Goal: Obtain resource: Download file/media

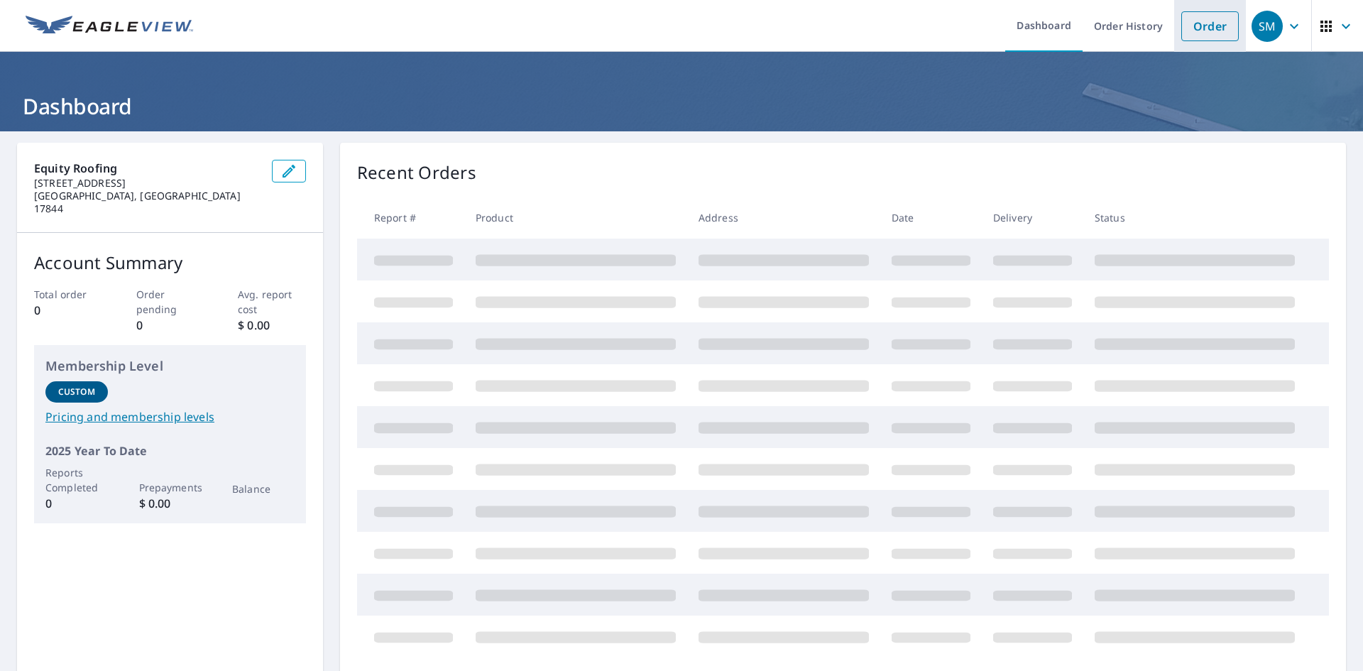
click at [1182, 26] on link "Order" at bounding box center [1209, 26] width 57 height 30
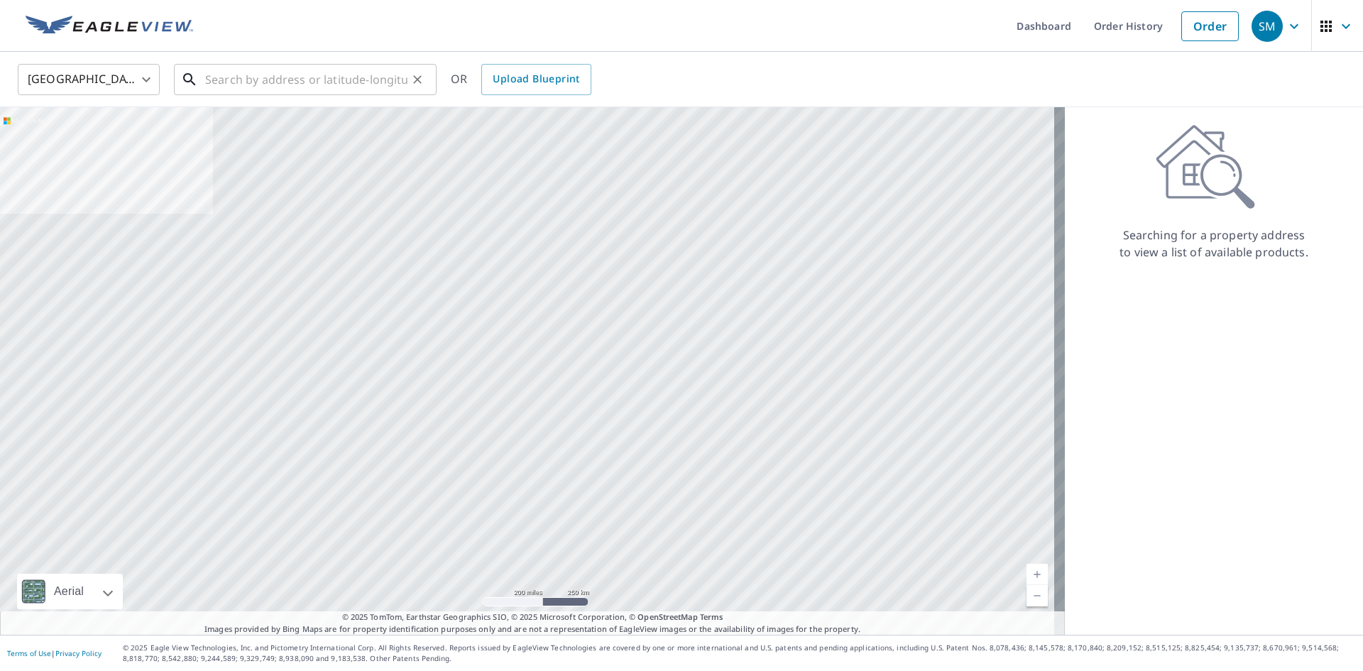
click at [344, 77] on input "text" at bounding box center [306, 80] width 202 height 40
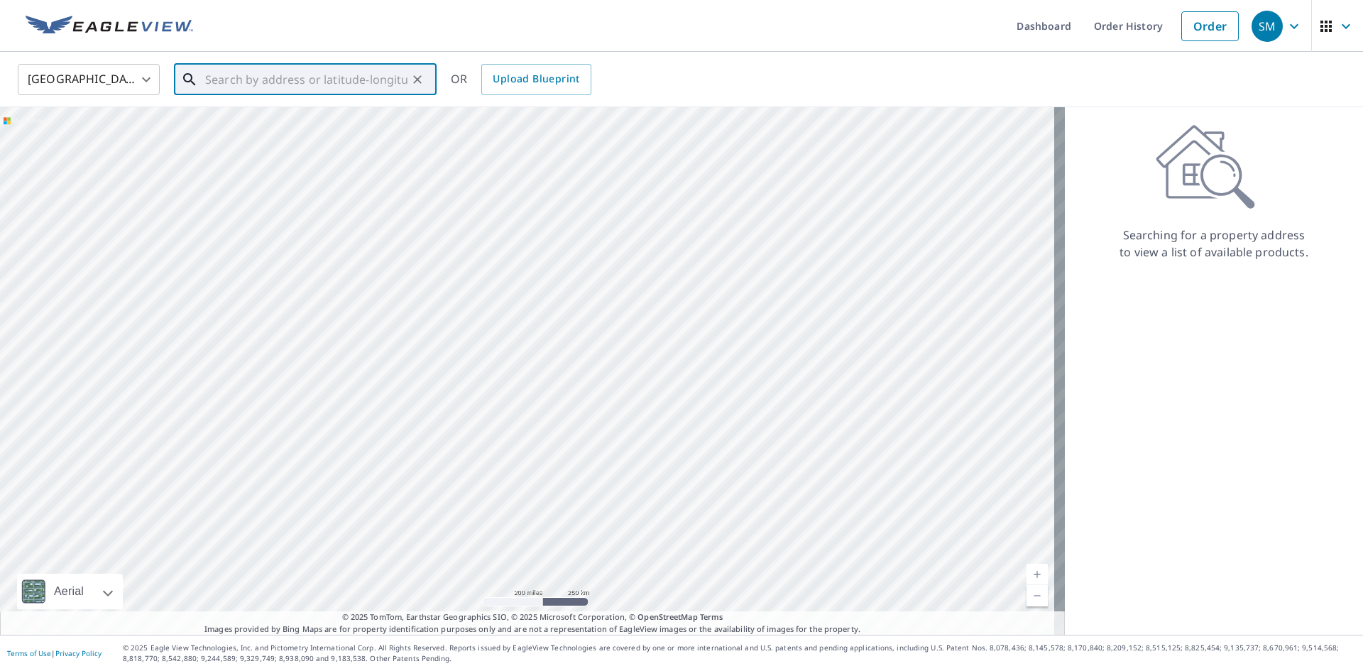
paste input "[STREET_ADDRESS]"
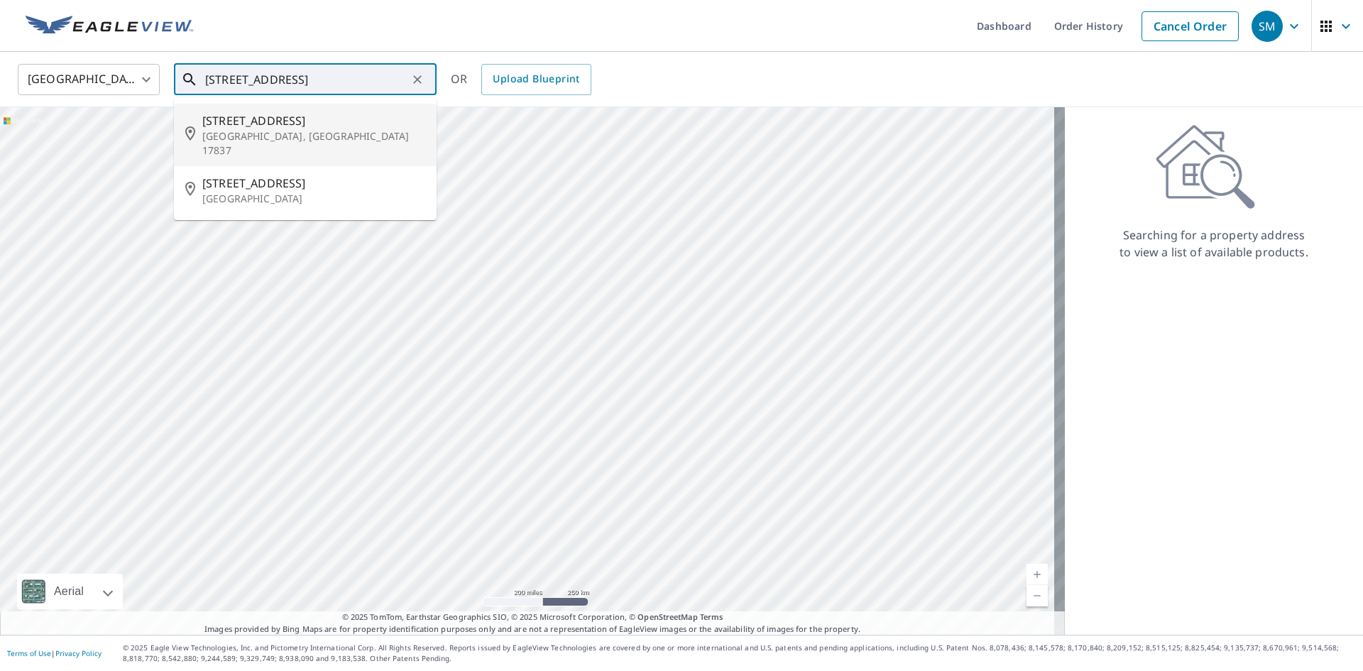
click at [336, 121] on span "[STREET_ADDRESS]" at bounding box center [313, 120] width 223 height 17
type input "[STREET_ADDRESS][PERSON_NAME]"
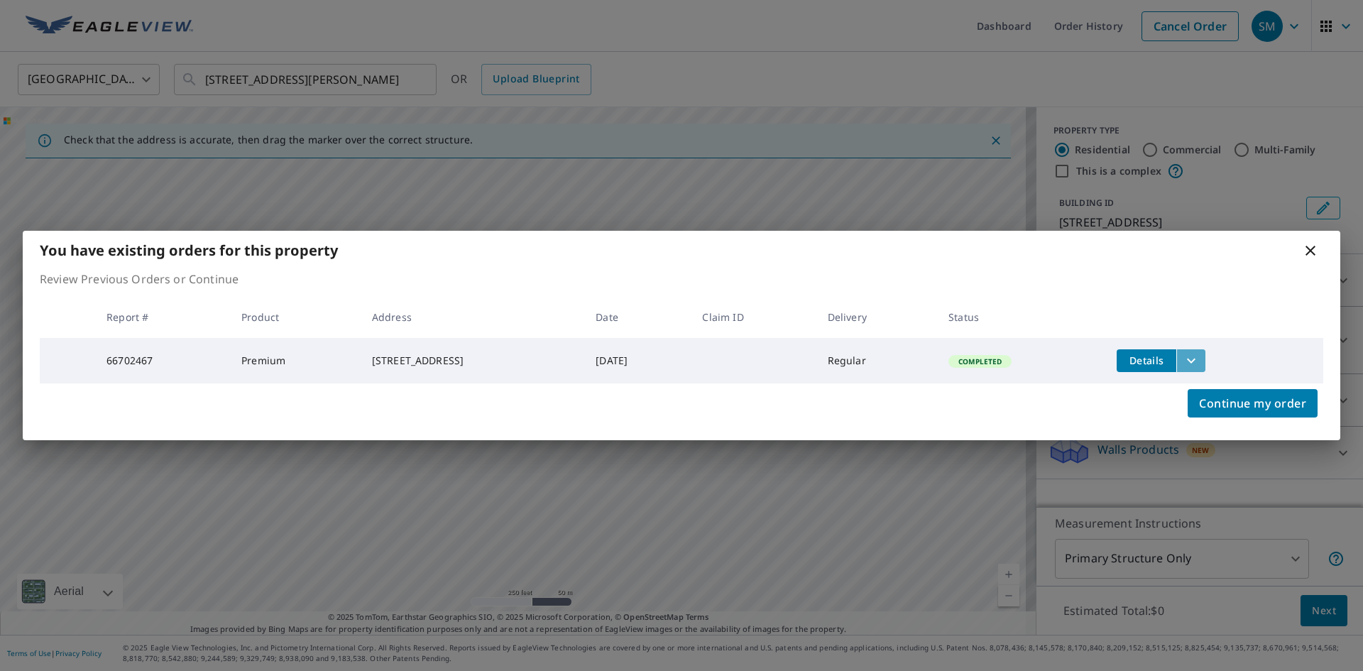
click at [1197, 353] on icon "filesDropdownBtn-66702467" at bounding box center [1190, 360] width 17 height 17
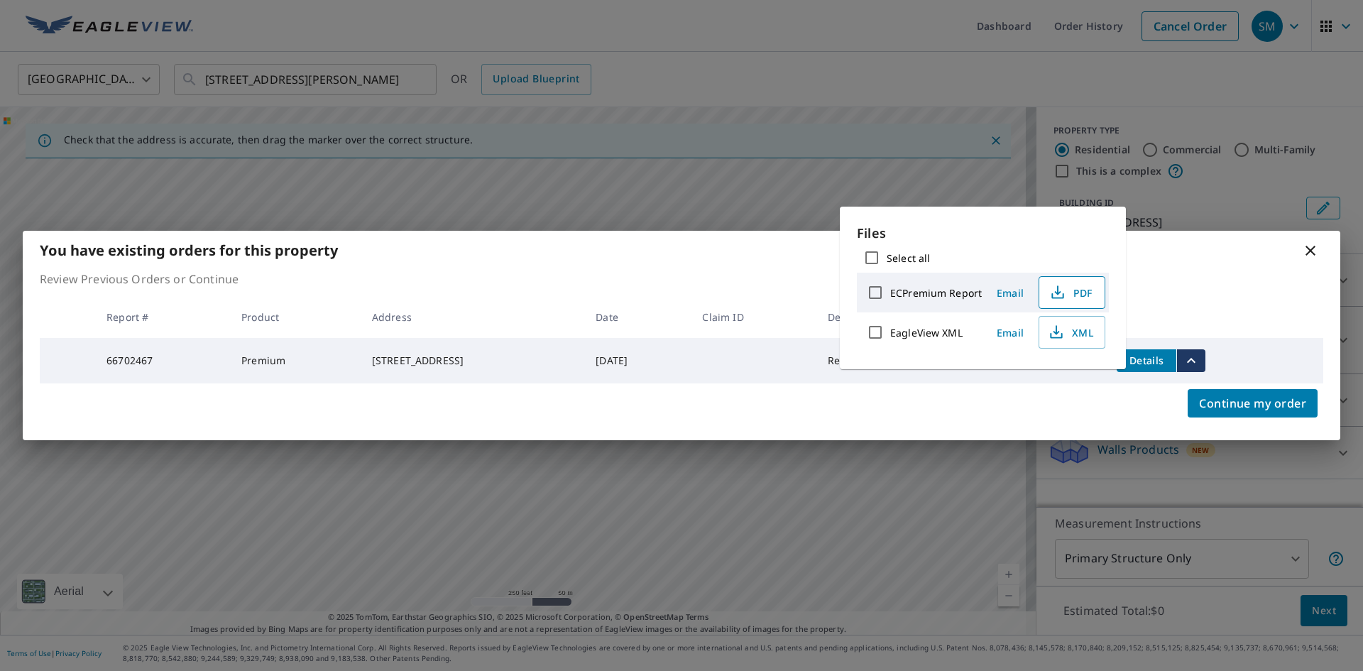
click at [1092, 302] on button "PDF" at bounding box center [1071, 292] width 67 height 33
click at [1313, 248] on icon at bounding box center [1310, 250] width 17 height 17
